Goal: Task Accomplishment & Management: Use online tool/utility

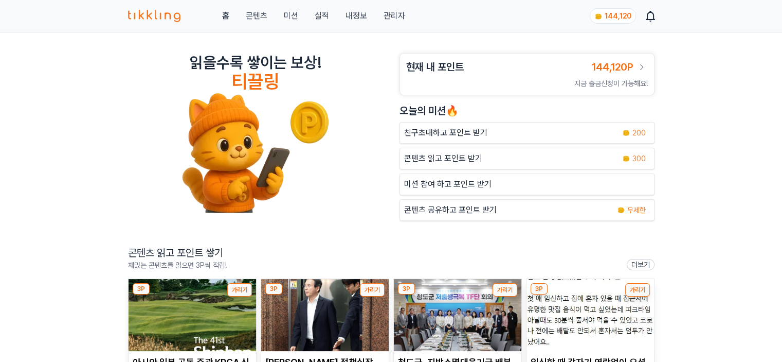
click at [410, 18] on div "홈 콘텐츠 미션 실적 내정보 관리자 144,120" at bounding box center [391, 16] width 527 height 32
click at [398, 18] on link "관리자" at bounding box center [394, 16] width 22 height 12
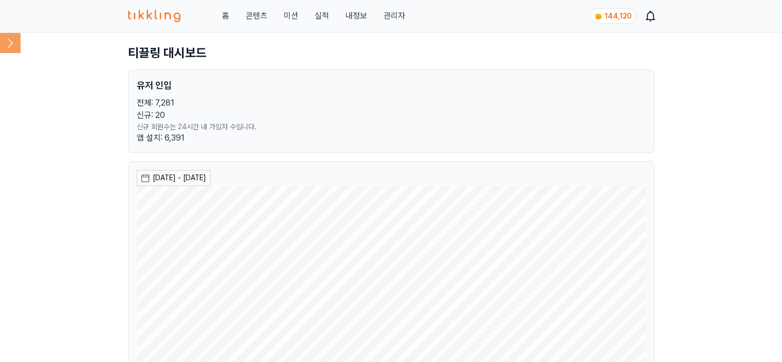
click at [10, 44] on icon at bounding box center [10, 42] width 21 height 21
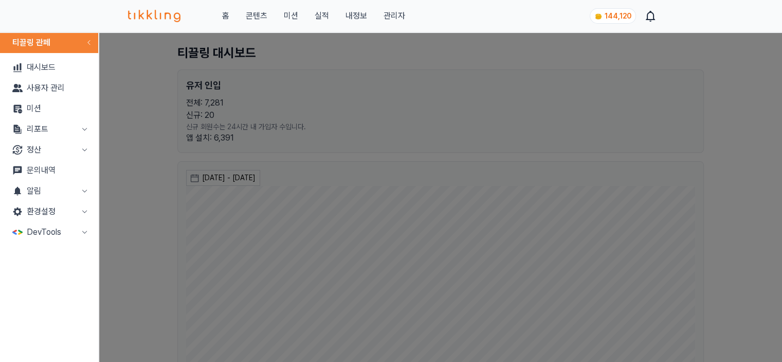
click at [62, 123] on button "리포트" at bounding box center [49, 129] width 90 height 21
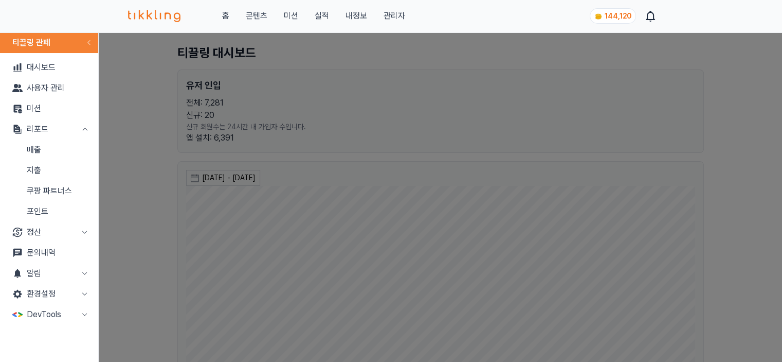
click at [60, 148] on link "매출" at bounding box center [49, 149] width 90 height 21
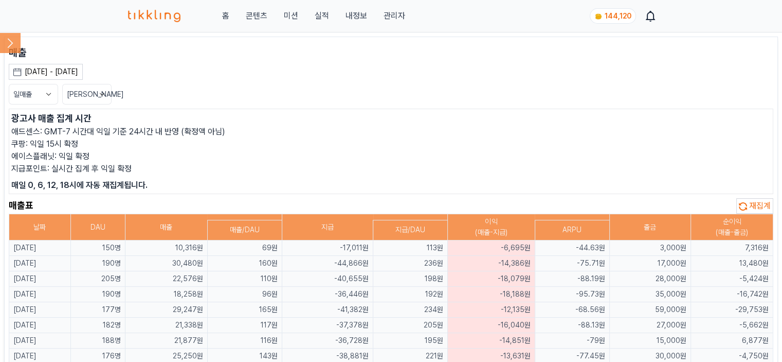
click at [765, 214] on th "순이익 (매출-출금)" at bounding box center [732, 227] width 82 height 26
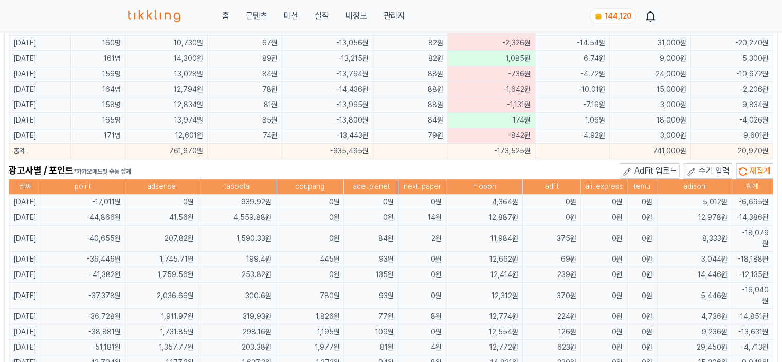
scroll to position [669, 0]
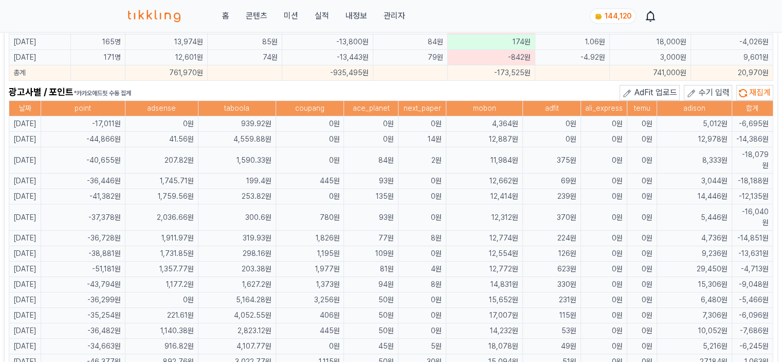
click at [707, 87] on span "수기 입력" at bounding box center [714, 92] width 31 height 10
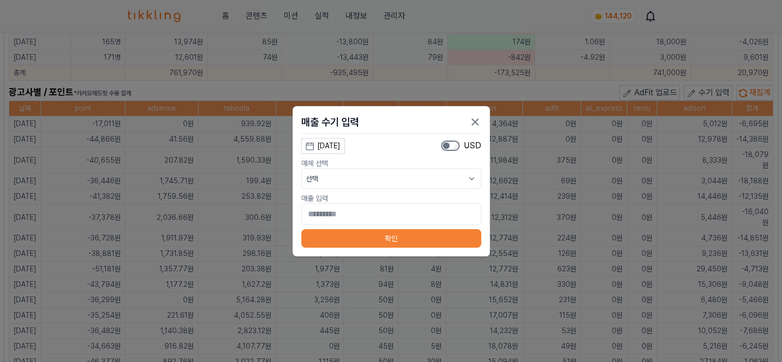
click at [341, 145] on div "[DATE]" at bounding box center [328, 145] width 23 height 11
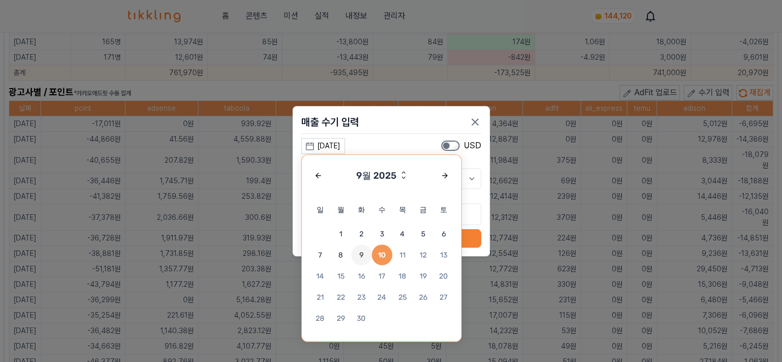
click at [363, 251] on span "9" at bounding box center [361, 254] width 21 height 21
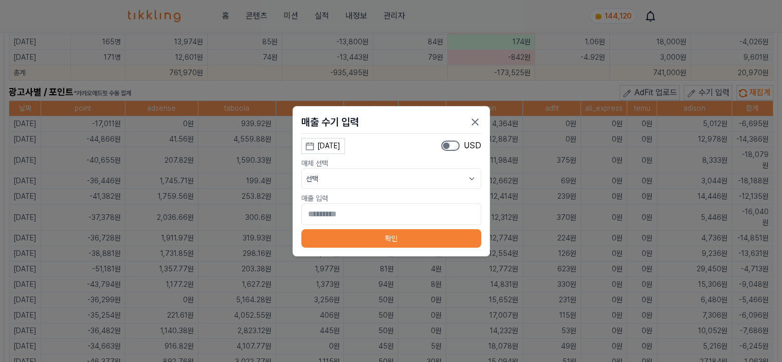
click at [407, 178] on button "선택" at bounding box center [391, 178] width 180 height 21
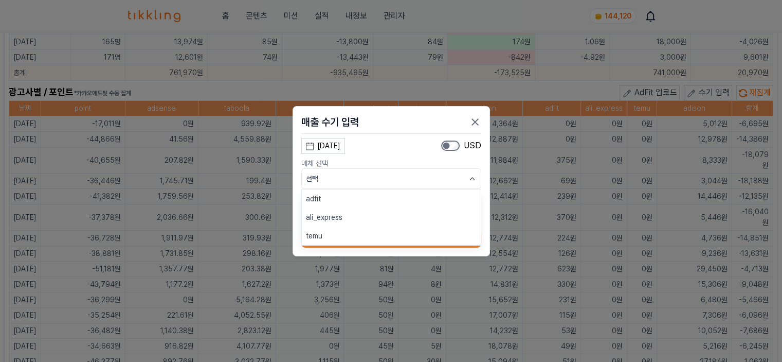
click at [381, 197] on button "adfit" at bounding box center [391, 198] width 179 height 19
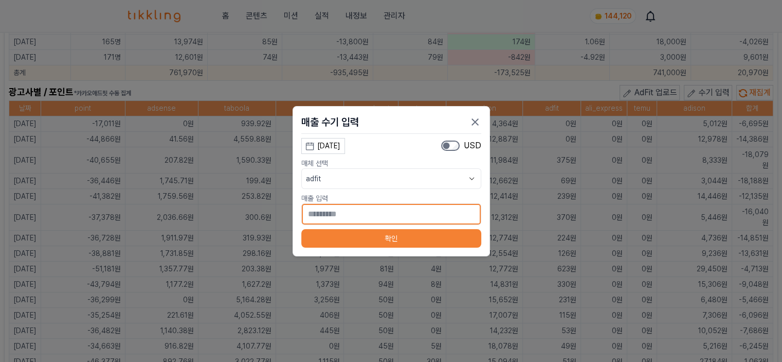
click at [376, 212] on input "*" at bounding box center [391, 214] width 180 height 22
type input "***"
click at [368, 232] on button "확인" at bounding box center [391, 238] width 180 height 19
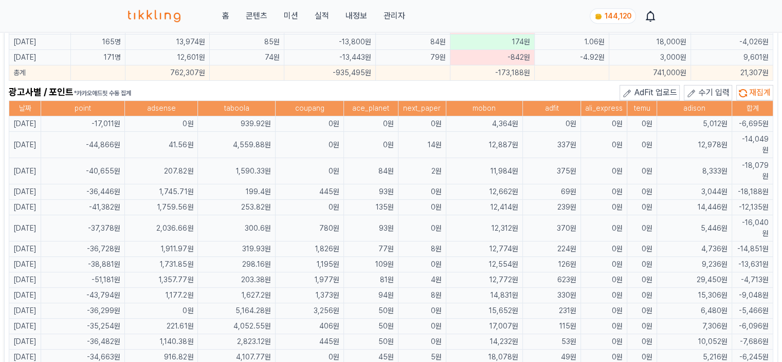
drag, startPoint x: 273, startPoint y: 157, endPoint x: 281, endPoint y: 273, distance: 115.5
click at [311, 86] on div "광고사별 / 포인트 *카카오애드핏 수동 집계 AdFit 업로드 수기 입력 재집계" at bounding box center [391, 92] width 765 height 15
